Goal: Book appointment/travel/reservation

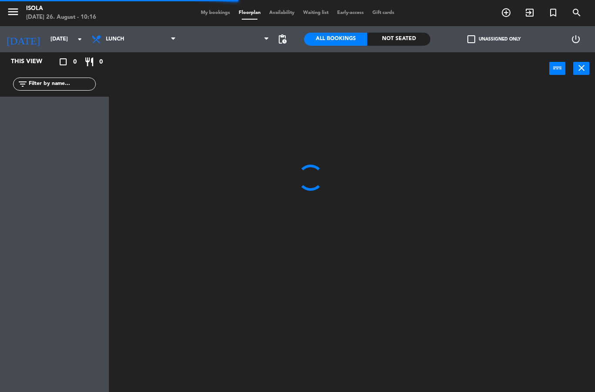
select select
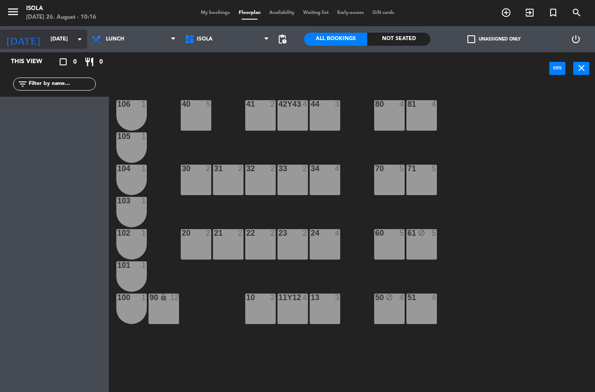
click at [50, 40] on input "[DATE]" at bounding box center [83, 39] width 74 height 15
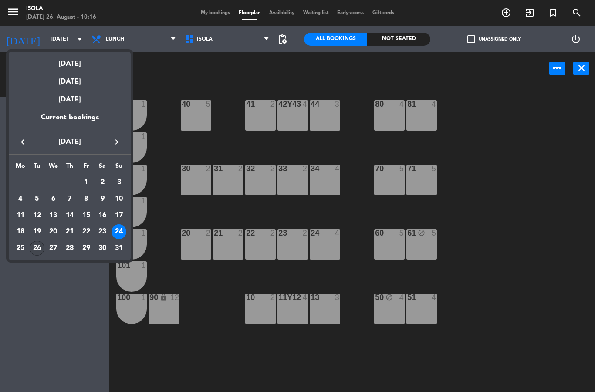
click at [37, 250] on div "26" at bounding box center [37, 248] width 15 height 15
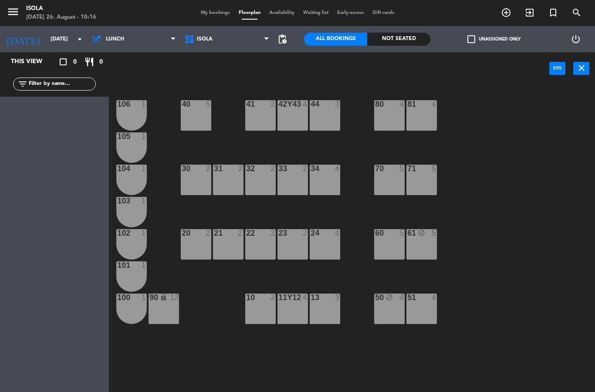
type input "[DATE]"
click at [112, 44] on select "Lunch Dinner" at bounding box center [133, 39] width 93 height 19
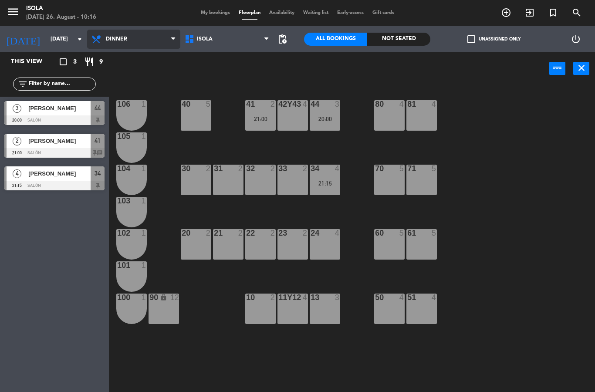
click at [125, 43] on select "Lunch Dinner" at bounding box center [133, 39] width 93 height 19
click at [345, 243] on div "40 5 42y43 4 41 2 13:00 44 2 13:00 80 6 12:00 81 6 12:00 106 1 105 1 30 2 31 2 …" at bounding box center [355, 238] width 480 height 307
click at [125, 39] on select "Lunch Dinner" at bounding box center [133, 39] width 93 height 19
select select "dinner"
click at [46, 38] on input "[DATE]" at bounding box center [83, 39] width 74 height 15
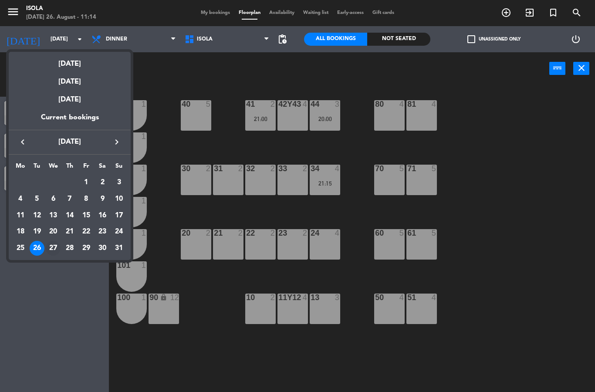
click at [58, 250] on div "27" at bounding box center [53, 248] width 15 height 15
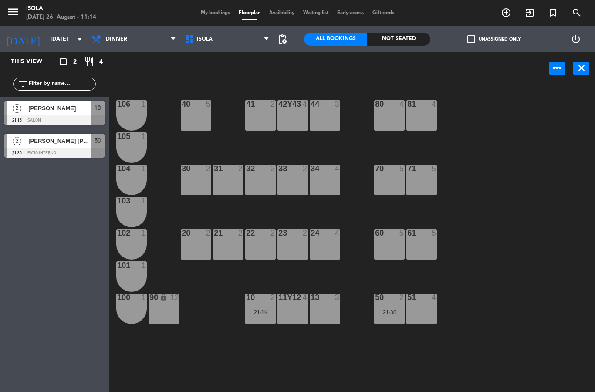
click at [261, 307] on div "10 2 21:15" at bounding box center [260, 309] width 30 height 30
click at [292, 334] on div "40 5 42y43 4 41 2 44 3 80 4 81 4 106 1 105 1 30 2 31 2 32 2 33 2 34 4 70 5 71 5…" at bounding box center [355, 238] width 480 height 307
click at [294, 389] on div "40 5 42y43 4 41 2 44 3 80 4 81 4 106 1 105 1 30 2 31 2 32 2 33 2 34 4 70 5 71 5…" at bounding box center [355, 238] width 480 height 307
click at [307, 370] on div "40 5 42y43 4 41 2 44 3 80 4 81 4 106 1 105 1 30 2 31 2 32 2 33 2 34 4 70 5 71 5…" at bounding box center [355, 238] width 480 height 307
click at [60, 39] on input "[DATE]" at bounding box center [83, 39] width 74 height 15
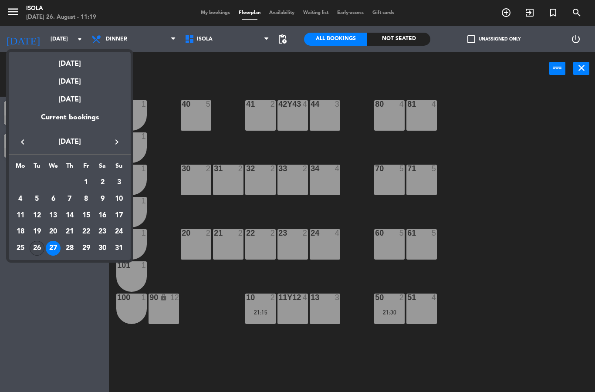
click at [41, 247] on div "26" at bounding box center [37, 248] width 15 height 15
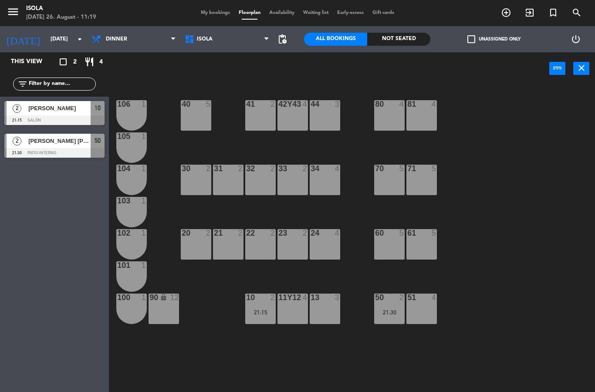
type input "[DATE]"
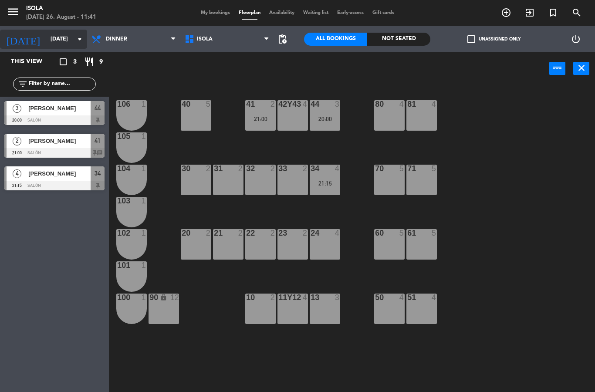
click at [72, 32] on input "[DATE]" at bounding box center [83, 39] width 74 height 15
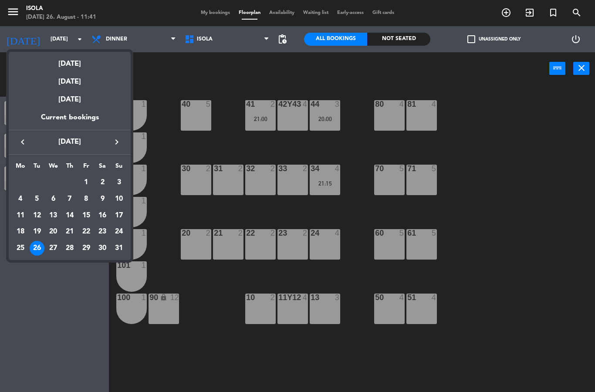
click at [171, 88] on div at bounding box center [297, 196] width 595 height 392
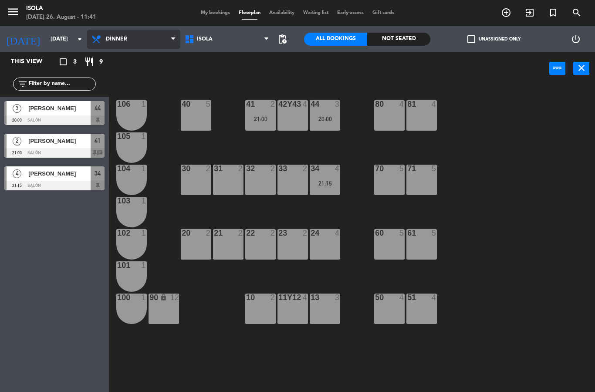
click at [151, 41] on select "Lunch Dinner" at bounding box center [133, 39] width 93 height 19
select select "lunch"
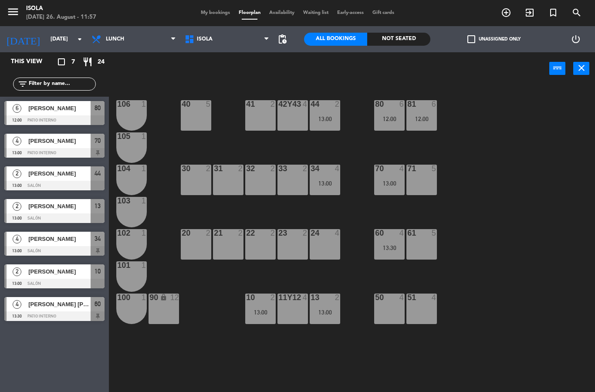
click at [323, 239] on div "24 4" at bounding box center [325, 244] width 30 height 30
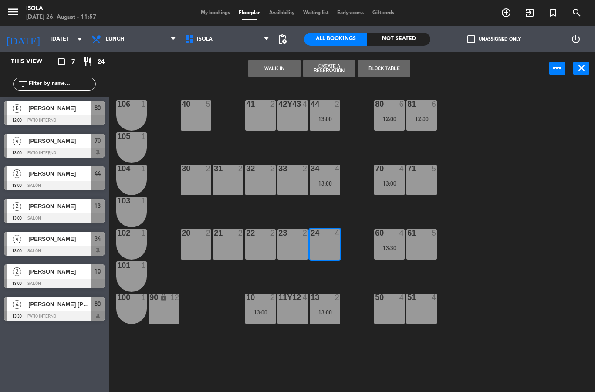
click at [501, 17] on icon "add_circle_outline" at bounding box center [506, 12] width 10 height 10
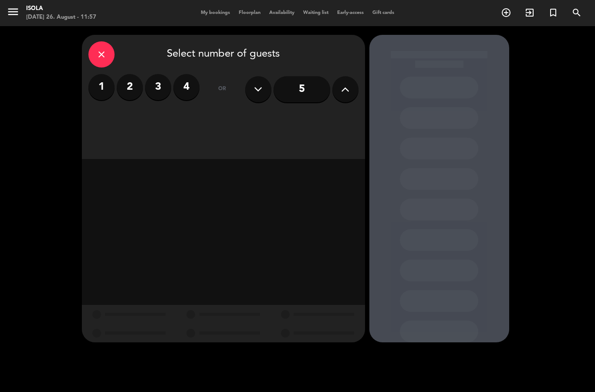
click at [143, 81] on div "1 2 3 4" at bounding box center [143, 87] width 111 height 26
click at [138, 91] on label "2" at bounding box center [130, 87] width 26 height 26
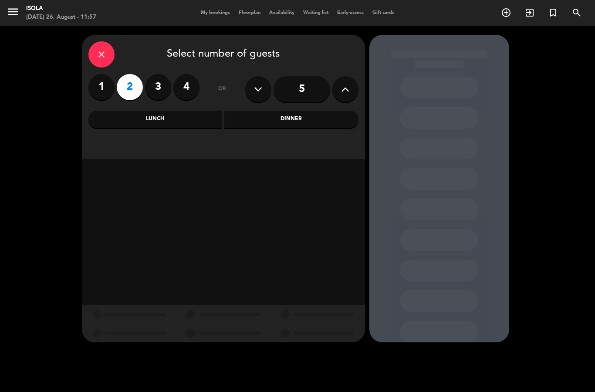
click at [172, 122] on div "Lunch" at bounding box center [155, 119] width 134 height 17
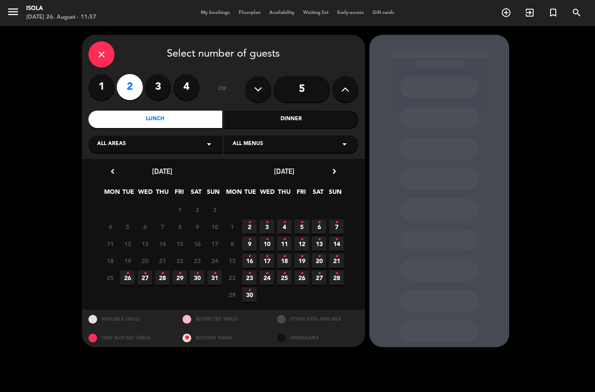
click at [124, 279] on span "26 •" at bounding box center [127, 277] width 14 height 14
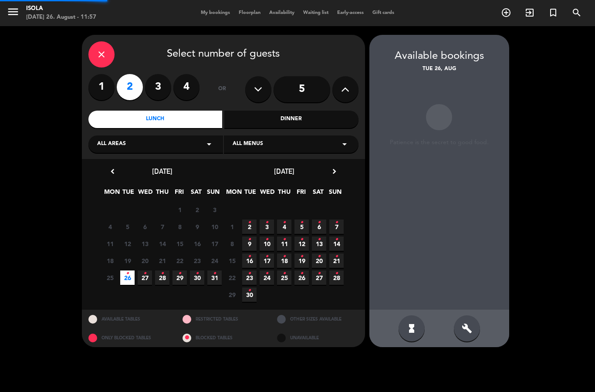
scroll to position [35, 0]
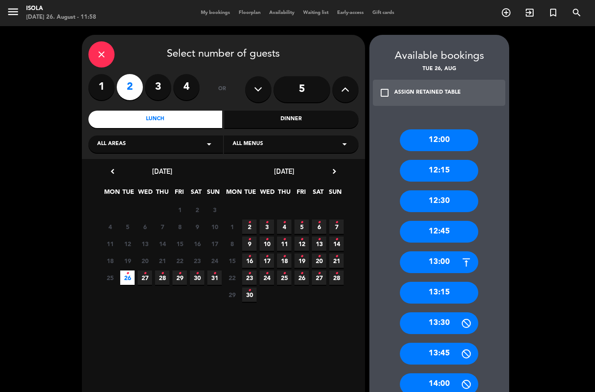
click at [442, 282] on div "13:15" at bounding box center [439, 293] width 78 height 22
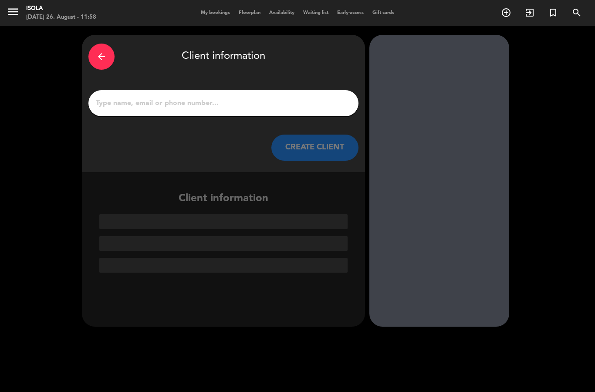
click at [246, 97] on input "1" at bounding box center [223, 103] width 257 height 12
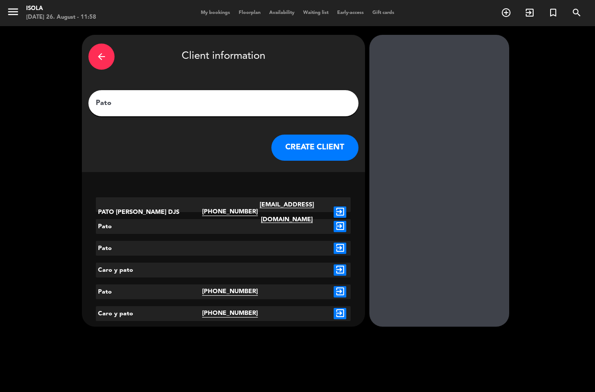
click at [315, 288] on div "PATO [PERSON_NAME] DJS [PHONE_NUMBER] [EMAIL_ADDRESS][DOMAIN_NAME] exit_to_app …" at bounding box center [223, 264] width 283 height 149
click at [240, 84] on div "arrow_back Client information Pato CREATE CLIENT" at bounding box center [223, 103] width 283 height 137
click at [242, 97] on input "Pato" at bounding box center [223, 103] width 257 height 12
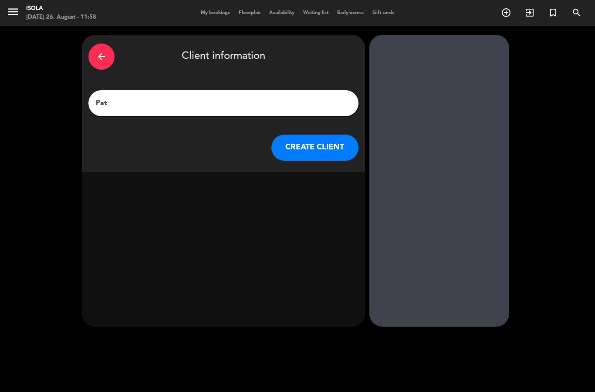
type input "Patr"
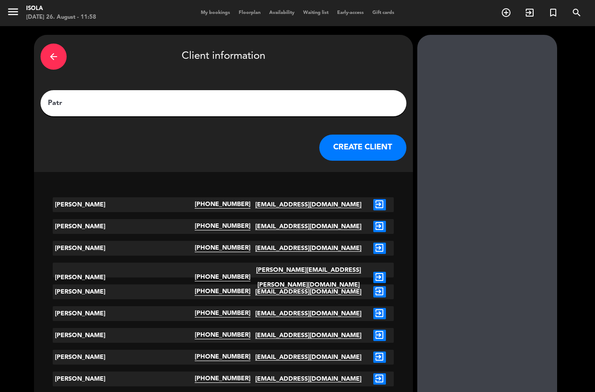
click at [373, 272] on icon "exit_to_app" at bounding box center [379, 277] width 13 height 11
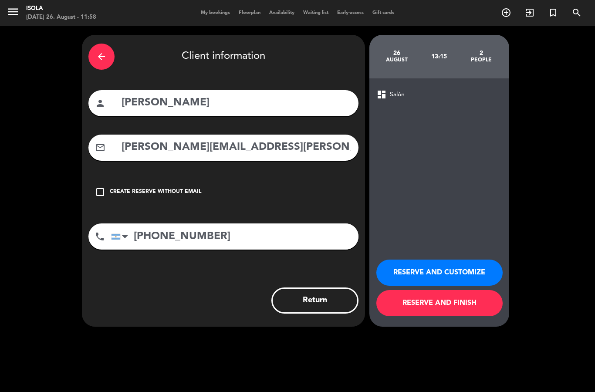
click at [434, 308] on button "RESERVE AND FINISH" at bounding box center [439, 303] width 126 height 26
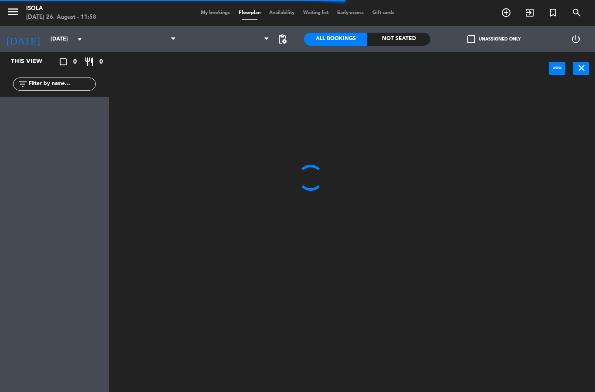
select select "lunch"
select select
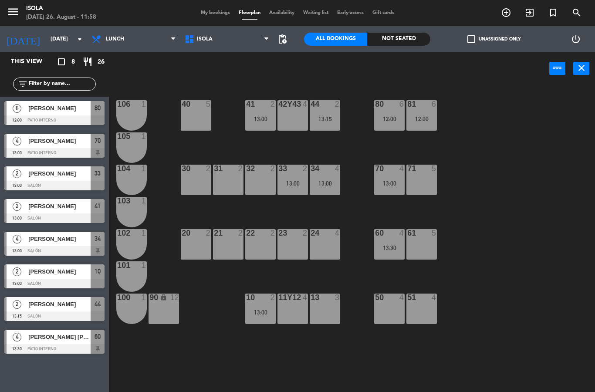
click at [71, 309] on div "[PERSON_NAME]" at bounding box center [58, 304] width 63 height 14
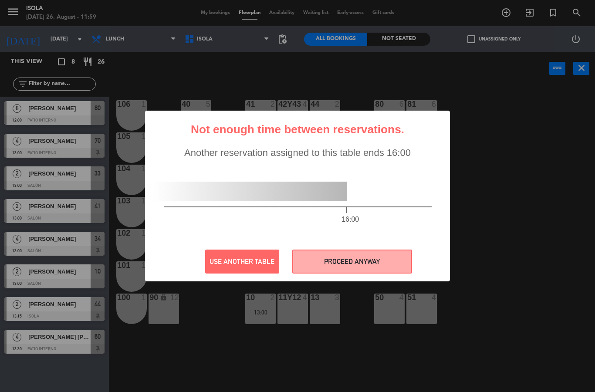
click at [372, 259] on button "PROCEED ANYWAY" at bounding box center [352, 262] width 120 height 24
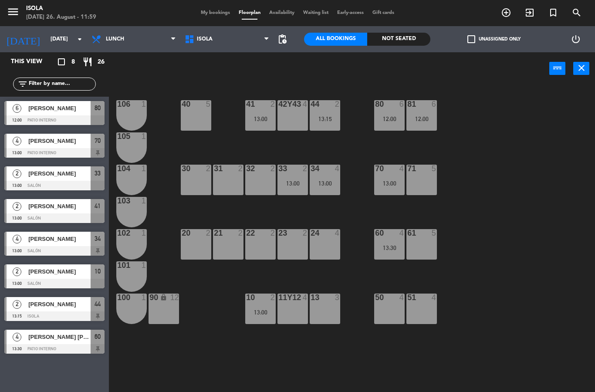
click at [335, 118] on div "13:15" at bounding box center [325, 119] width 30 height 6
click at [488, 135] on div "40 5 42y43 4 41 2 13:00 44 2 13:15 80 6 12:00 81 6 12:00 106 1 105 1 30 2 31 2 …" at bounding box center [355, 238] width 480 height 307
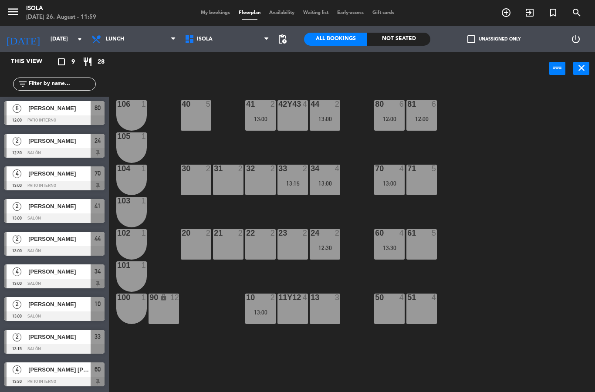
click at [330, 249] on div "12:30" at bounding box center [325, 248] width 30 height 6
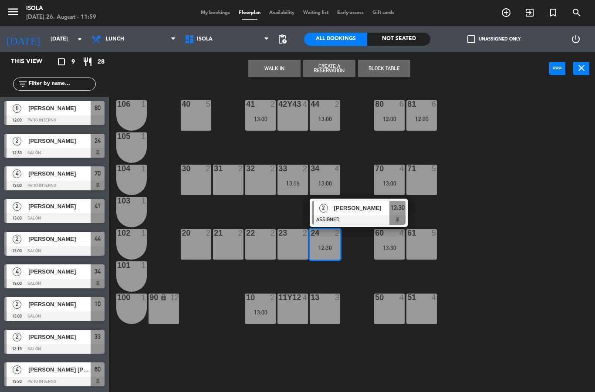
click at [324, 123] on div "44 2 13:00" at bounding box center [325, 115] width 30 height 30
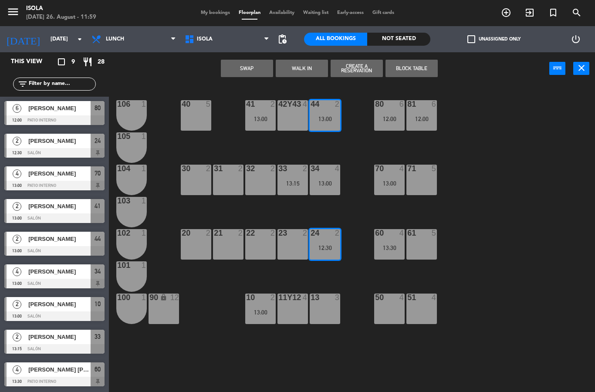
click at [327, 126] on div "44 2 13:00" at bounding box center [325, 115] width 30 height 30
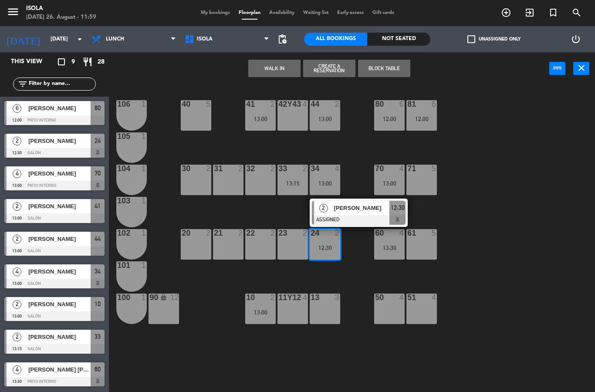
click at [328, 116] on div "13:00" at bounding box center [325, 119] width 30 height 6
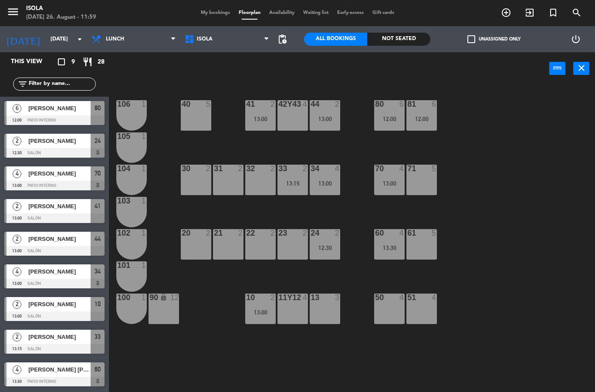
click at [466, 141] on div "40 5 42y43 4 41 2 13:00 44 2 13:00 80 6 12:00 81 6 12:00 106 1 105 1 30 2 31 2 …" at bounding box center [355, 238] width 480 height 307
click at [324, 111] on div "44 2 13:00" at bounding box center [325, 115] width 30 height 30
click at [477, 115] on div "40 5 42y43 4 41 2 13:00 44 2 13:00 80 6 12:00 81 6 12:00 106 1 105 1 30 2 31 2 …" at bounding box center [355, 238] width 480 height 307
click at [328, 117] on div "13:00" at bounding box center [325, 119] width 30 height 6
click at [354, 210] on div "40 5 42y43 4 41 2 13:00 44 2 13:00 80 6 12:00 81 6 12:00 106 1 105 1 30 2 31 2 …" at bounding box center [355, 238] width 480 height 307
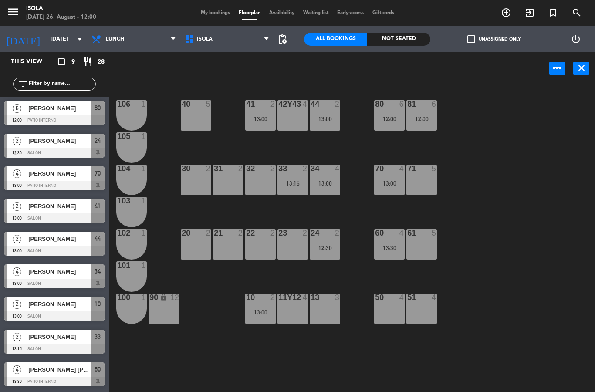
click at [330, 245] on div "12:30" at bounding box center [325, 248] width 30 height 6
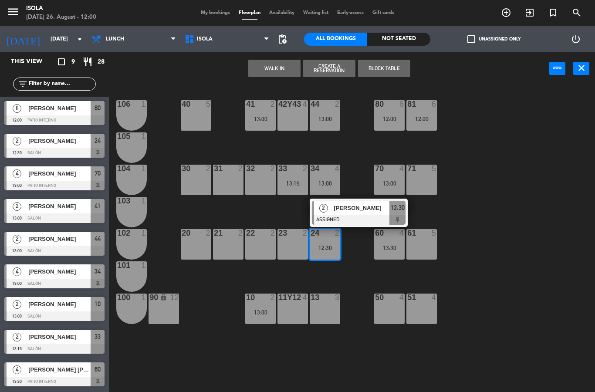
click at [363, 217] on div at bounding box center [359, 220] width 94 height 10
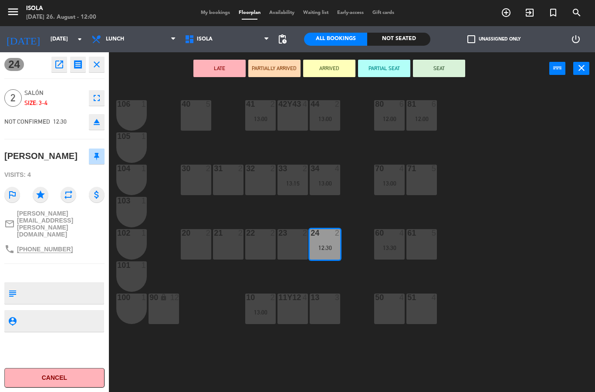
click at [65, 385] on button "Cancel" at bounding box center [54, 378] width 100 height 20
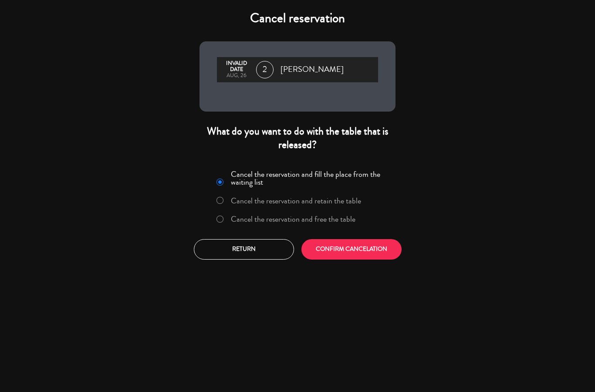
click at [334, 249] on button "CONFIRM CANCELATION" at bounding box center [351, 249] width 100 height 20
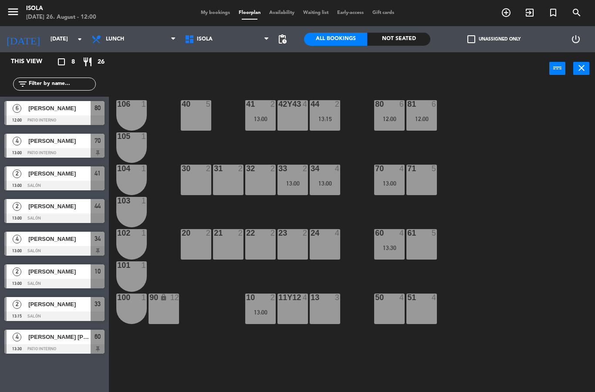
click at [327, 109] on div "44 2 13:15" at bounding box center [325, 115] width 30 height 30
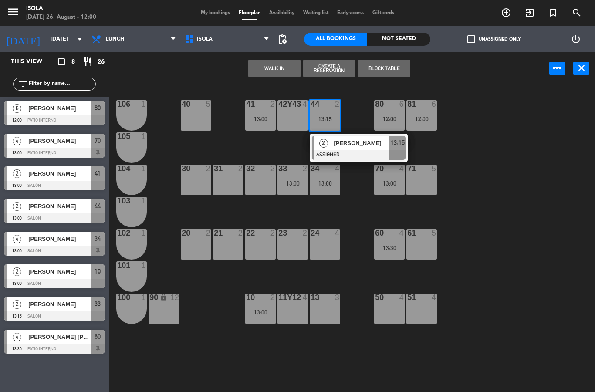
click at [463, 163] on div "40 5 42y43 4 41 2 13:00 44 2 13:15 2 [PERSON_NAME] ASSIGNED 13:15 80 6 12:00 81…" at bounding box center [355, 238] width 480 height 307
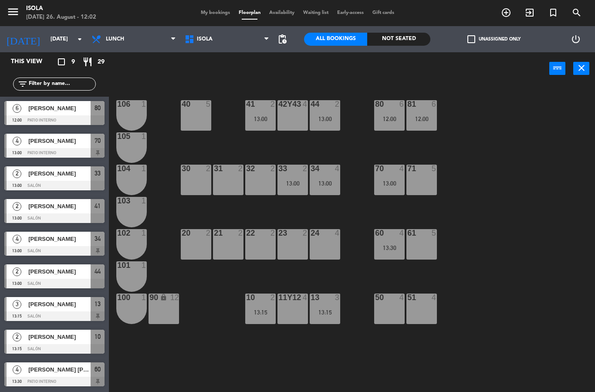
click at [491, 213] on div "40 5 42y43 4 41 2 13:00 44 2 13:00 80 6 12:00 81 6 12:00 106 1 105 1 30 2 31 2 …" at bounding box center [355, 238] width 480 height 307
click at [75, 314] on div at bounding box center [54, 316] width 100 height 10
click at [294, 186] on div "13:00" at bounding box center [292, 183] width 30 height 6
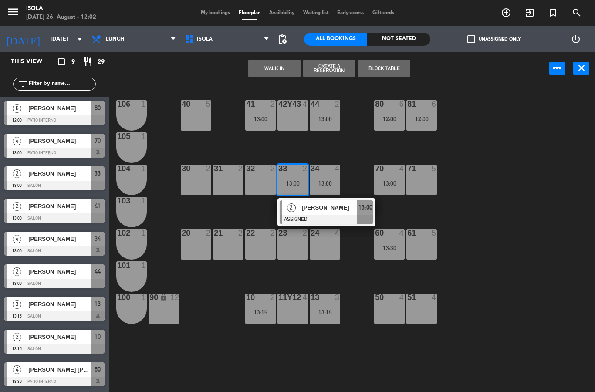
click at [212, 360] on div "40 5 42y43 4 41 2 13:00 44 2 13:00 80 6 12:00 81 6 12:00 106 1 105 1 30 2 31 2 …" at bounding box center [355, 238] width 480 height 307
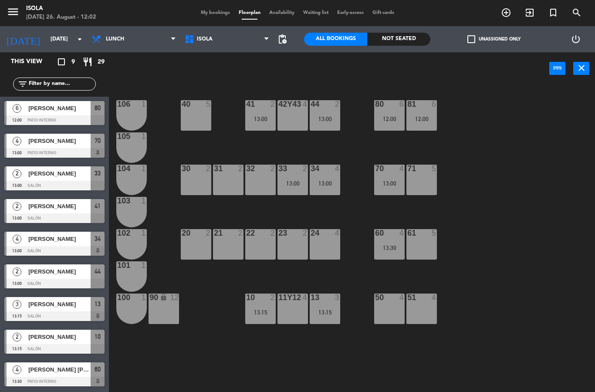
click at [327, 313] on div "13:15" at bounding box center [325, 312] width 30 height 6
click at [510, 229] on div "40 5 42y43 4 41 2 13:00 44 2 13:00 80 6 12:00 81 6 12:00 106 1 105 1 30 2 31 2 …" at bounding box center [355, 238] width 480 height 307
click at [326, 240] on div "24 3 13:15" at bounding box center [325, 244] width 30 height 30
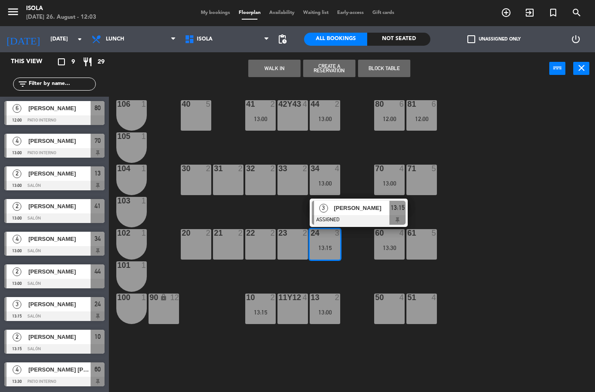
click at [376, 213] on span "[PERSON_NAME]" at bounding box center [362, 207] width 56 height 9
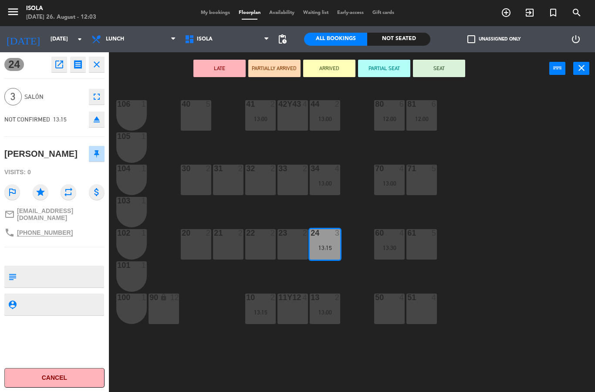
click at [216, 10] on span "My bookings" at bounding box center [215, 12] width 38 height 5
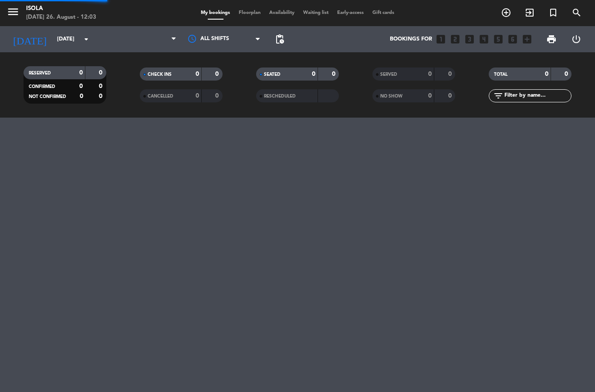
select select "lunch"
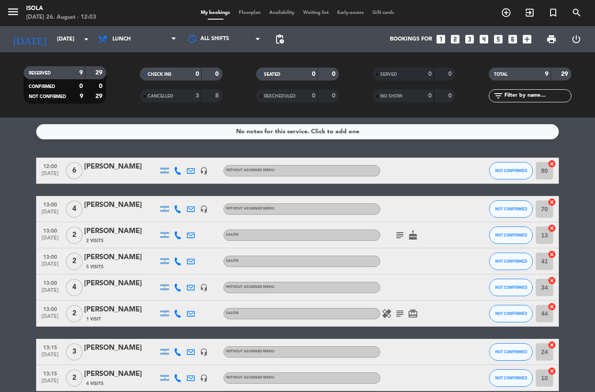
click at [136, 352] on div "[PERSON_NAME]" at bounding box center [121, 347] width 74 height 11
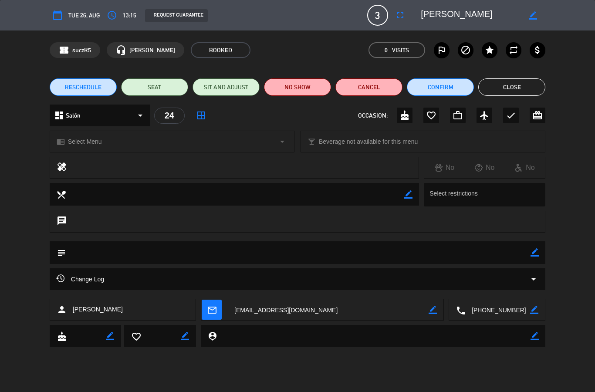
click at [403, 8] on button "fullscreen" at bounding box center [400, 15] width 16 height 16
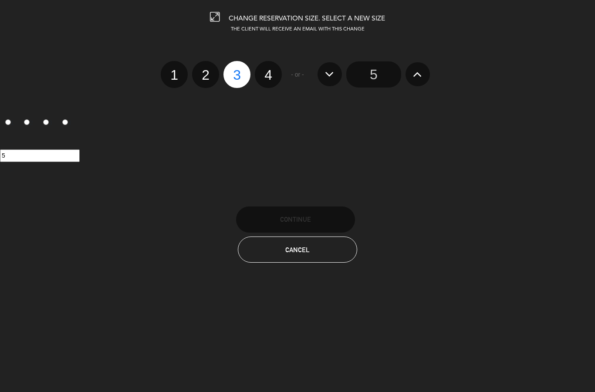
click at [272, 70] on label "4" at bounding box center [268, 74] width 27 height 27
click at [270, 70] on input "4" at bounding box center [267, 67] width 6 height 6
radio input "true"
radio input "false"
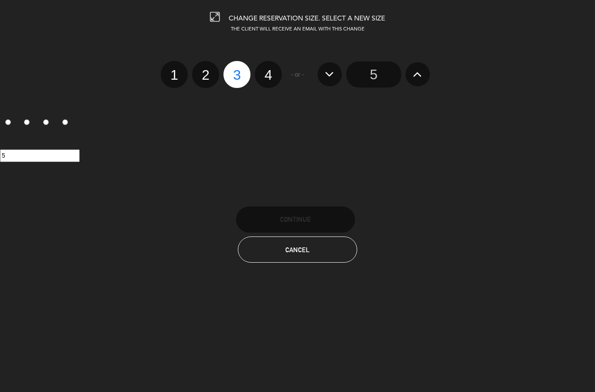
radio input "false"
radio input "true"
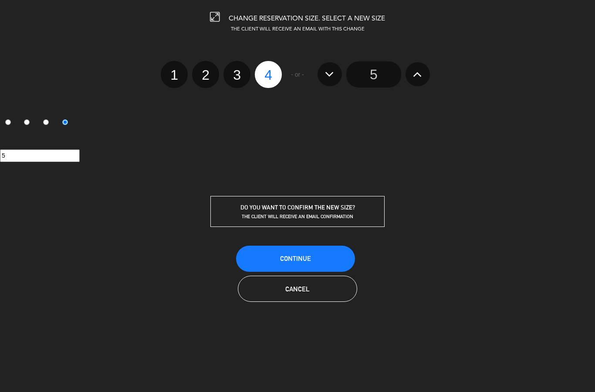
click at [328, 259] on button "Continue" at bounding box center [295, 259] width 119 height 26
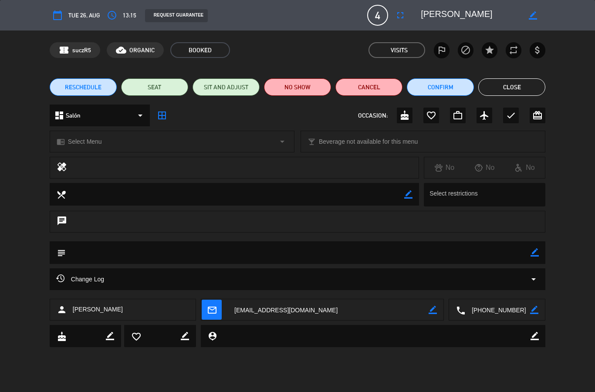
click at [520, 82] on button "Close" at bounding box center [511, 86] width 67 height 17
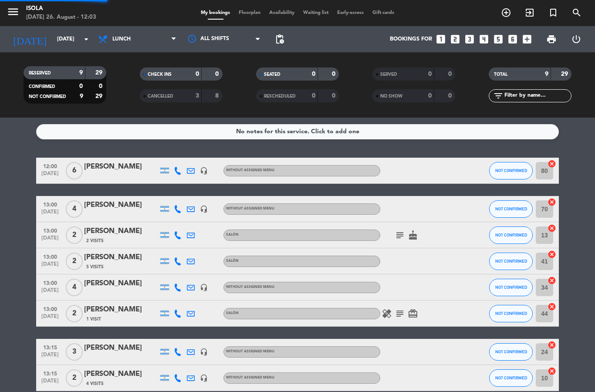
select select "lunch"
click at [249, 15] on span "Floorplan" at bounding box center [249, 12] width 30 height 5
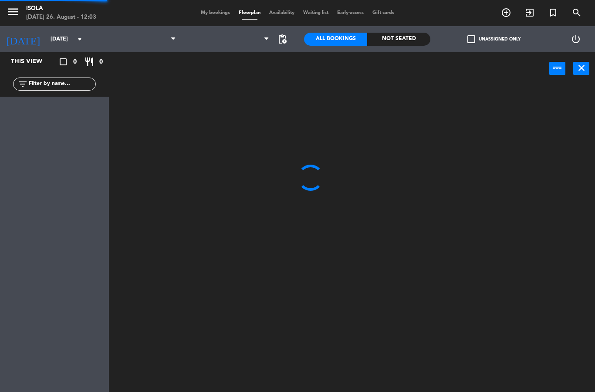
select select "lunch"
select select
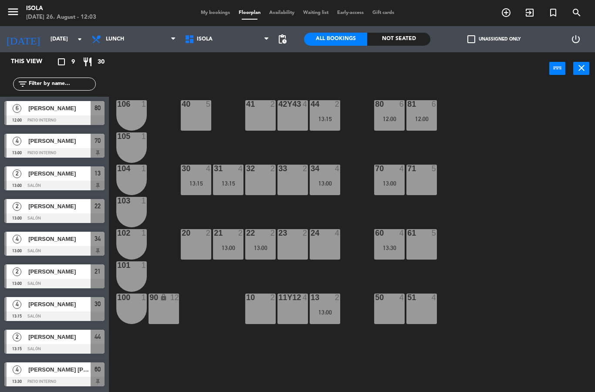
click at [261, 245] on div "13:00" at bounding box center [260, 248] width 30 height 6
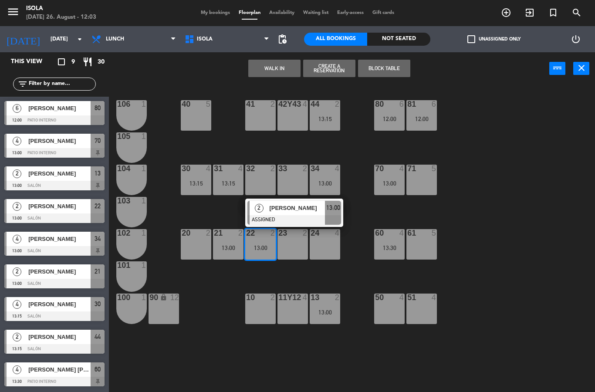
click at [226, 186] on div "13:15" at bounding box center [228, 183] width 30 height 6
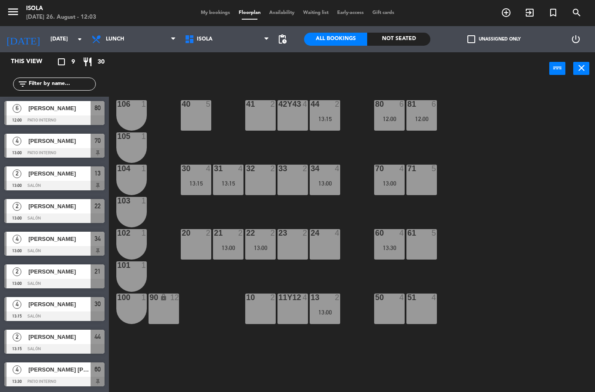
click at [226, 216] on div "40 5 42y43 4 41 2 44 2 13:15 80 6 12:00 81 6 12:00 106 1 105 1 30 4 13:15 31 4 …" at bounding box center [355, 238] width 480 height 307
click at [225, 182] on div "13:15" at bounding box center [228, 183] width 30 height 6
click at [477, 184] on div "40 5 42y43 4 41 2 44 2 13:15 80 6 12:00 81 6 12:00 106 1 105 1 30 2 31 2 32 2 3…" at bounding box center [355, 238] width 480 height 307
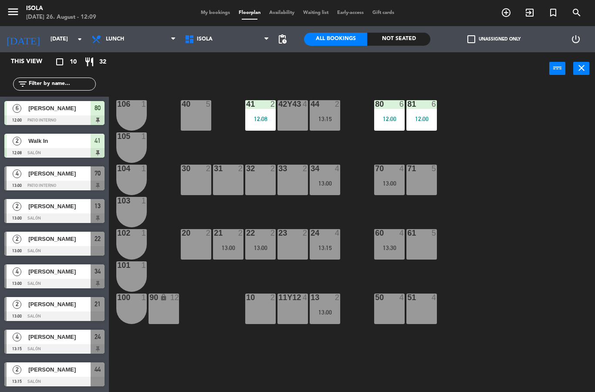
click at [331, 249] on div "13:15" at bounding box center [325, 248] width 30 height 6
click at [285, 280] on div "40 5 42y43 4 41 2 12:08 44 2 13:15 80 6 12:00 81 6 12:00 106 1 105 1 30 2 31 2 …" at bounding box center [355, 238] width 480 height 307
click at [257, 248] on div "13:00" at bounding box center [260, 248] width 30 height 6
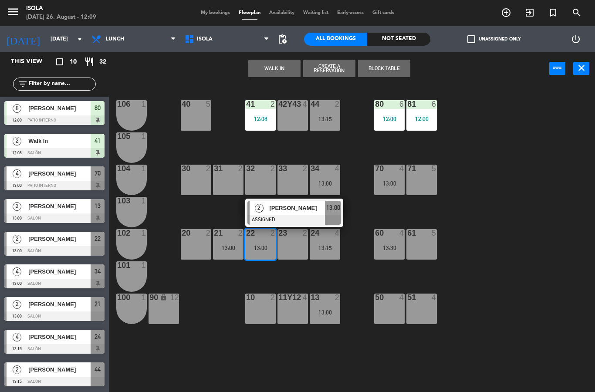
click at [228, 253] on div "21 2 13:00" at bounding box center [228, 244] width 30 height 30
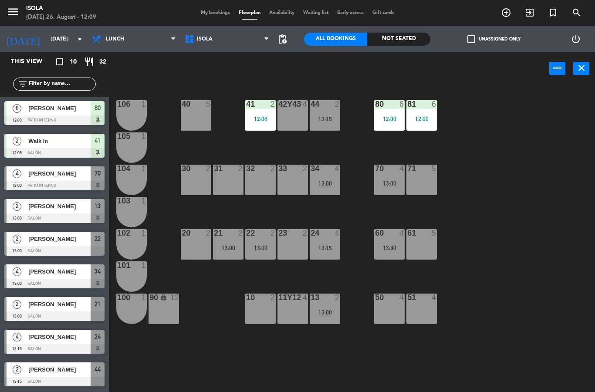
click at [219, 284] on div "40 5 42y43 4 41 2 12:08 44 2 13:15 80 6 12:00 81 6 12:00 106 1 105 1 30 2 31 2 …" at bounding box center [355, 238] width 480 height 307
click at [229, 257] on div "21 2 13:00" at bounding box center [228, 244] width 30 height 30
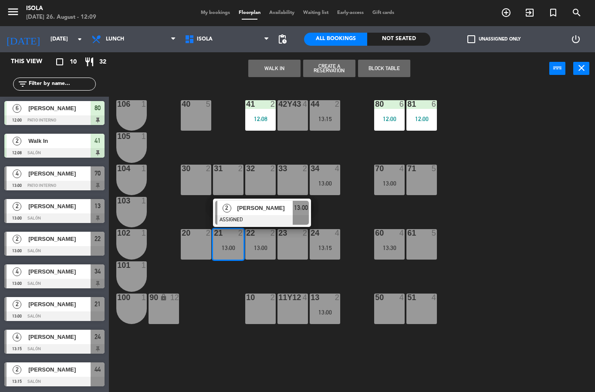
click at [225, 287] on div "40 5 42y43 4 41 2 12:08 44 2 13:15 80 6 12:00 81 6 12:00 106 1 105 1 30 2 31 2 …" at bounding box center [355, 238] width 480 height 307
